Goal: Submit feedback/report problem

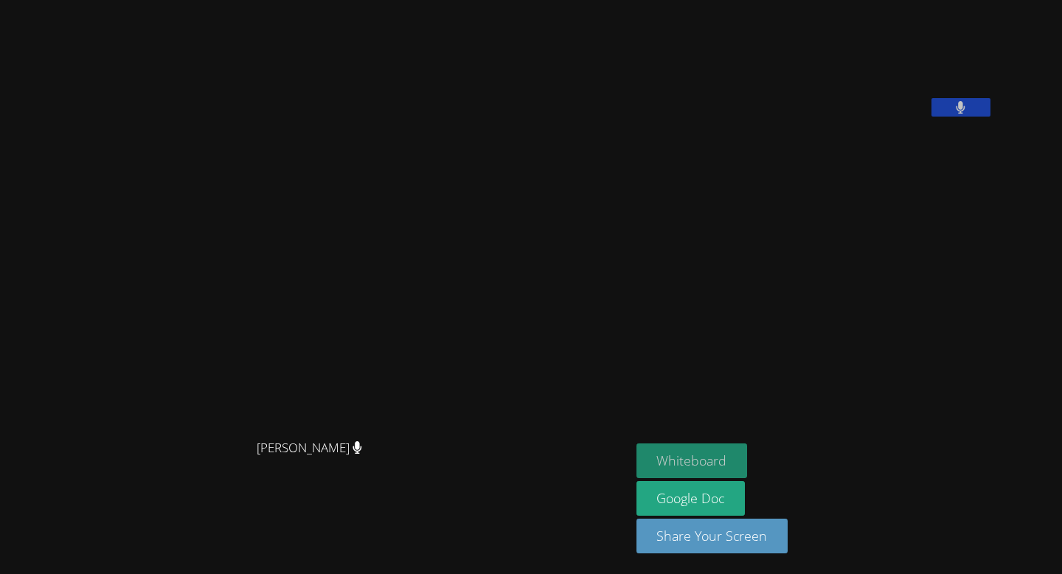
click at [698, 453] on button "Whiteboard" at bounding box center [691, 460] width 111 height 35
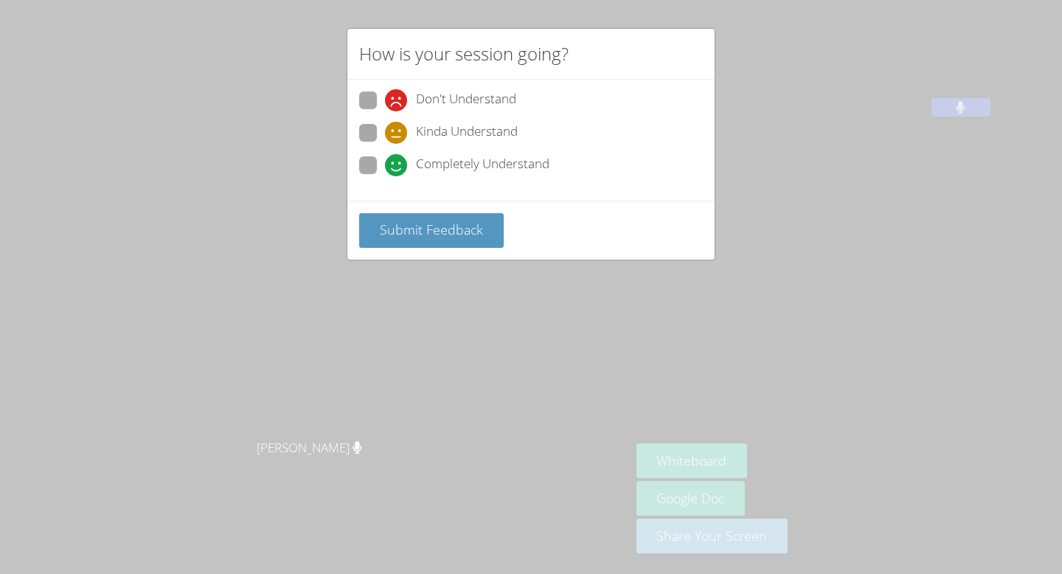
click at [385, 176] on span at bounding box center [385, 176] width 0 height 0
click at [385, 161] on input "Completely Understand" at bounding box center [391, 162] width 13 height 13
radio input "true"
click at [414, 231] on span "Submit Feedback" at bounding box center [431, 229] width 103 height 18
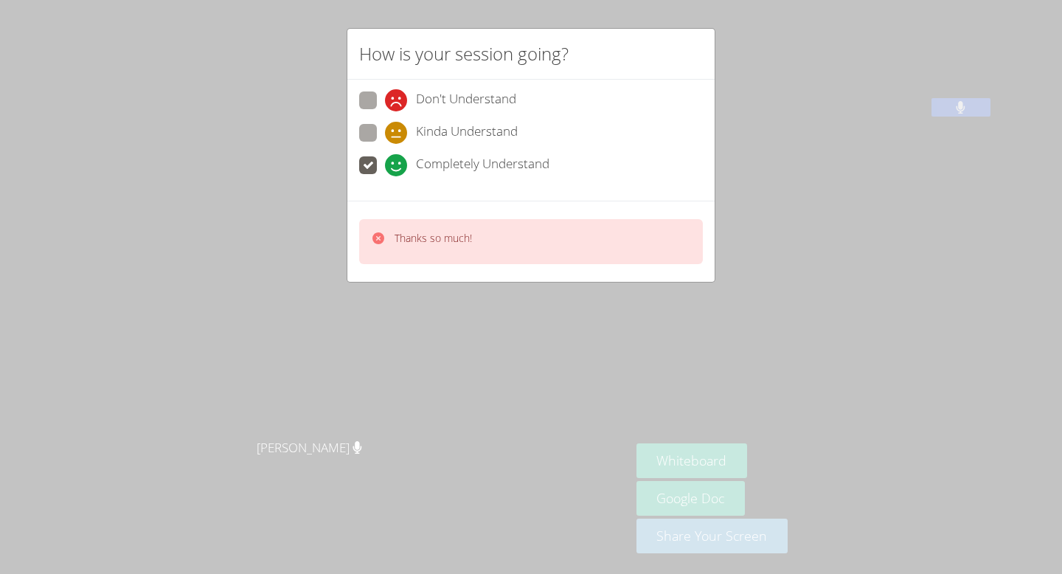
click at [789, 341] on div "How is your session going? Don't Understand Kinda Understand Completely Underst…" at bounding box center [531, 287] width 1062 height 574
